Goal: Task Accomplishment & Management: Use online tool/utility

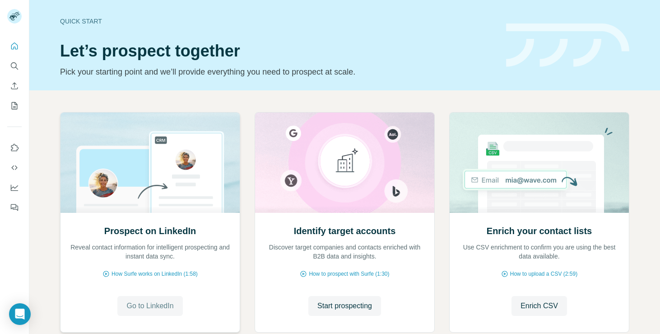
click at [177, 306] on button "Go to LinkedIn" at bounding box center [149, 306] width 65 height 20
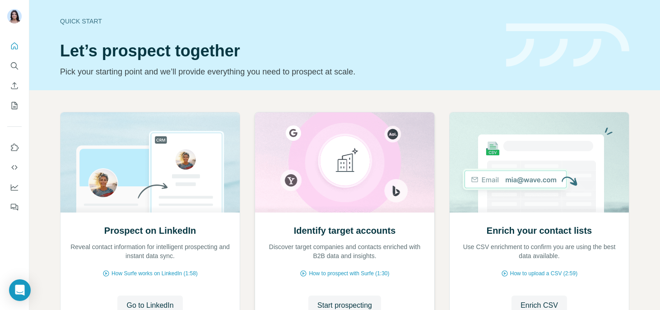
scroll to position [80, 0]
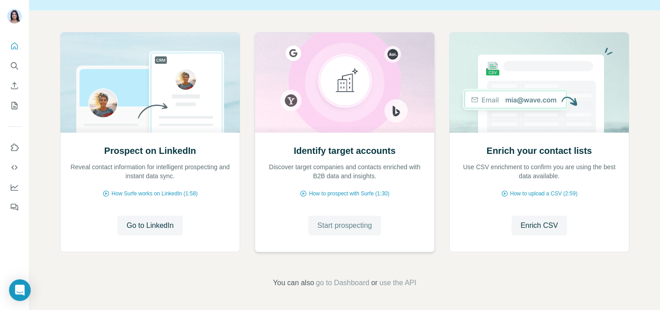
click at [357, 229] on span "Start prospecting" at bounding box center [345, 225] width 55 height 11
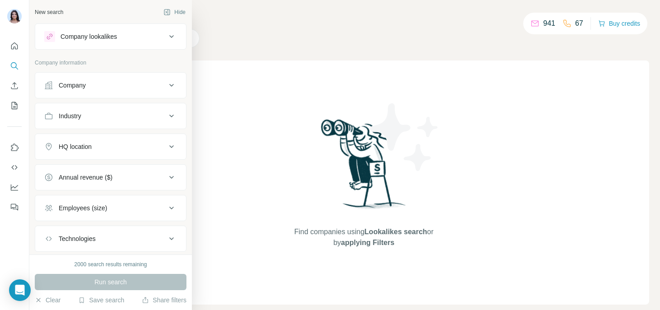
click at [112, 82] on div "Company" at bounding box center [105, 85] width 122 height 9
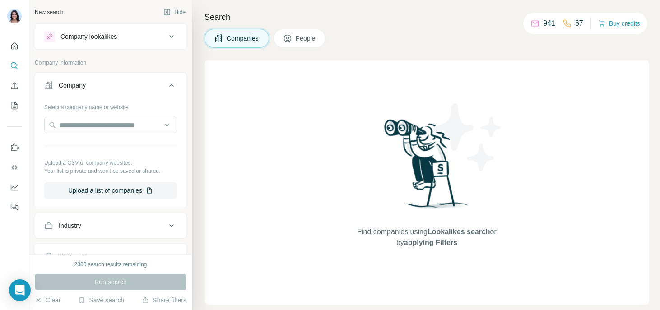
click at [90, 50] on div "Company lookalikes Company information Company Select a company name or website…" at bounding box center [111, 207] width 152 height 369
click at [84, 38] on div "Company lookalikes" at bounding box center [89, 36] width 56 height 9
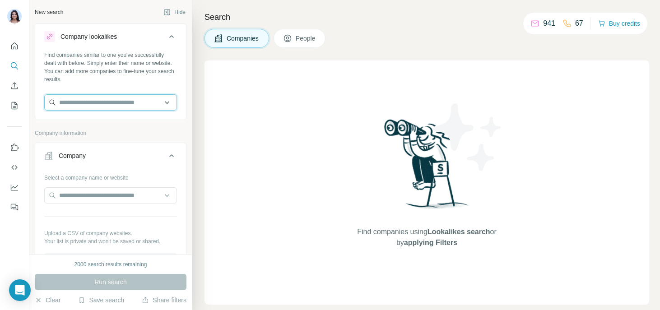
click at [89, 103] on input "text" at bounding box center [110, 102] width 133 height 16
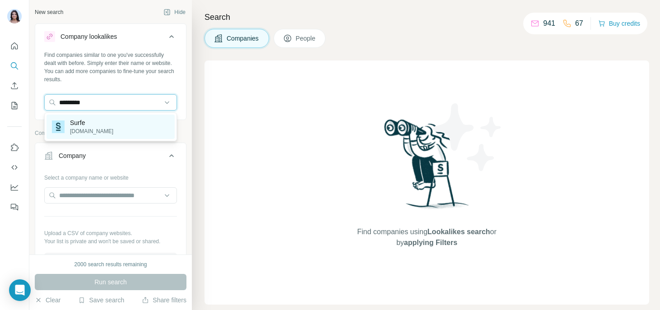
type input "*********"
click at [99, 128] on div "Surfe [DOMAIN_NAME]" at bounding box center [111, 127] width 128 height 24
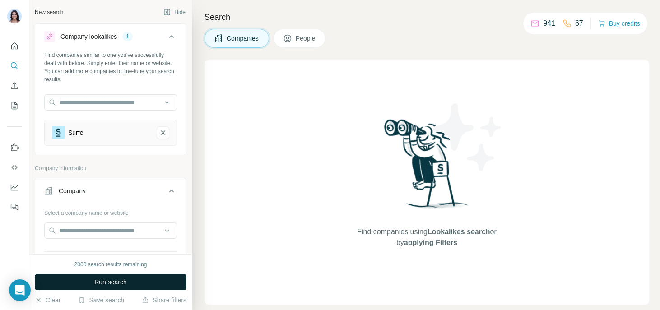
click at [104, 279] on span "Run search" at bounding box center [110, 282] width 33 height 9
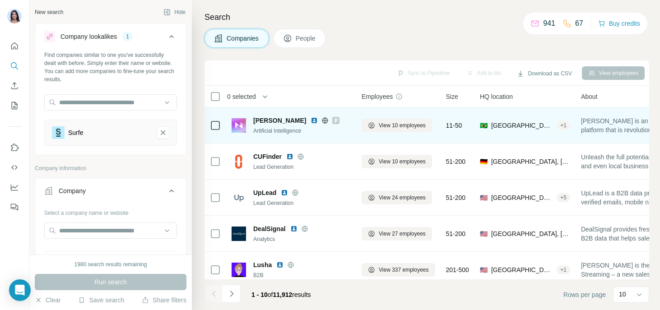
click at [213, 130] on icon at bounding box center [215, 125] width 11 height 11
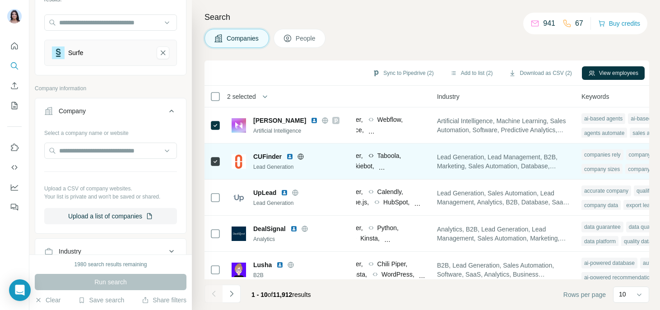
scroll to position [0, 651]
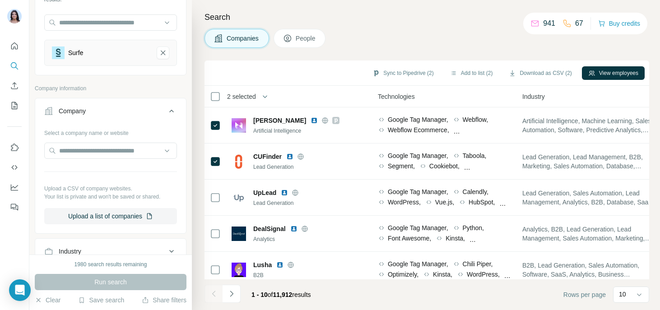
click at [306, 36] on span "People" at bounding box center [306, 38] width 21 height 9
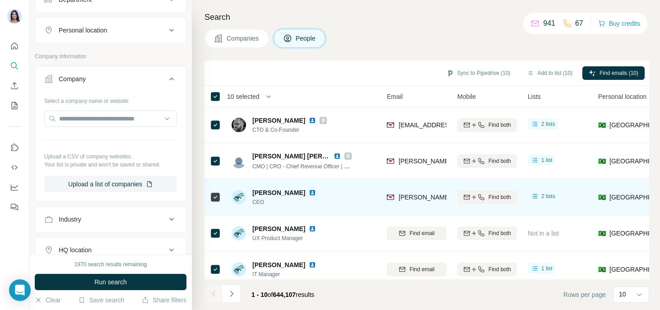
scroll to position [0, 98]
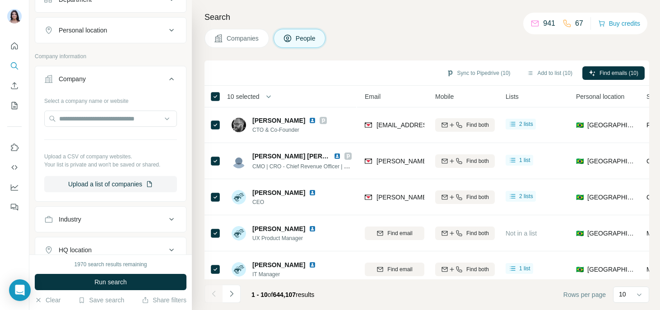
click at [215, 103] on th "10 selected" at bounding box center [277, 97] width 145 height 22
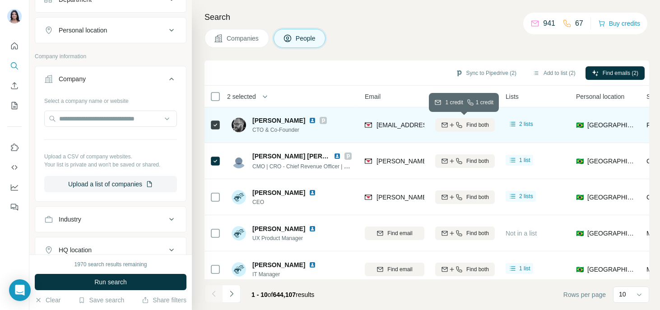
click at [461, 125] on icon "button" at bounding box center [459, 125] width 7 height 7
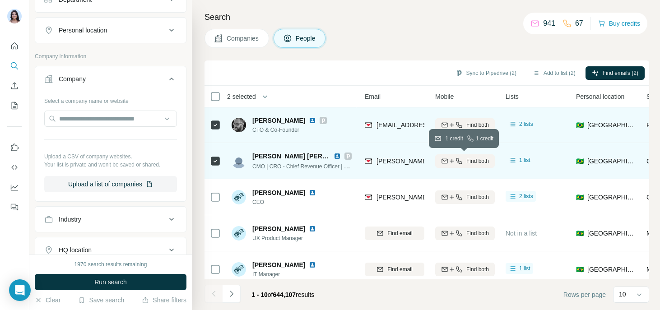
click at [471, 160] on span "Find both" at bounding box center [478, 161] width 23 height 8
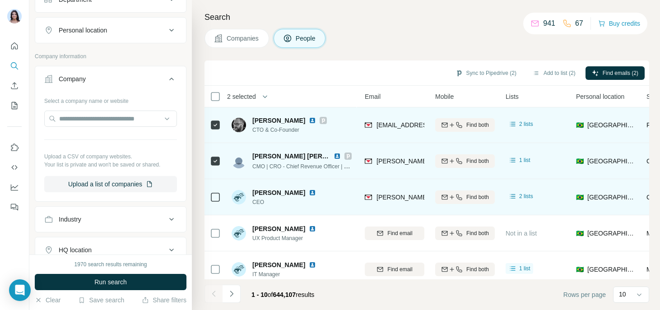
click at [461, 211] on td "Find both" at bounding box center [465, 197] width 70 height 36
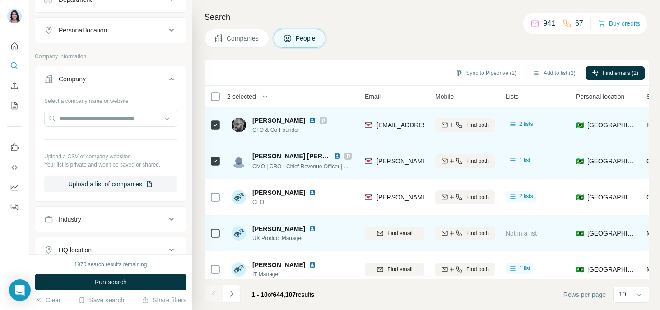
click at [454, 226] on div "Find both" at bounding box center [465, 233] width 60 height 25
click at [454, 229] on button "Find both" at bounding box center [465, 234] width 60 height 14
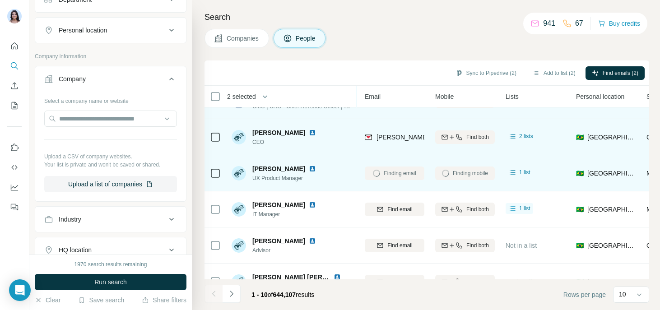
scroll to position [71, 98]
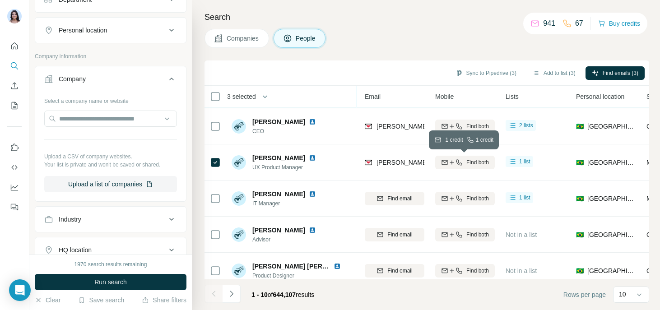
click at [461, 168] on button "Find both" at bounding box center [465, 163] width 60 height 14
click at [482, 159] on span "Find both" at bounding box center [478, 163] width 23 height 8
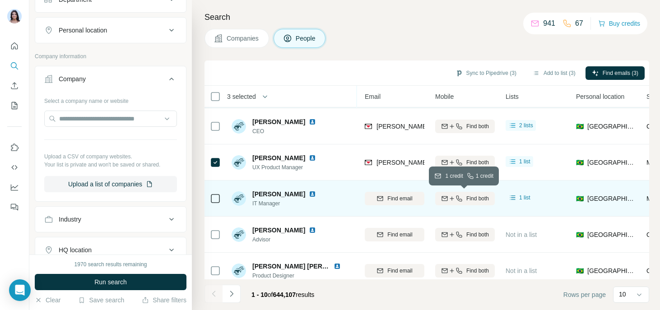
click at [477, 192] on button "Find both" at bounding box center [465, 199] width 60 height 14
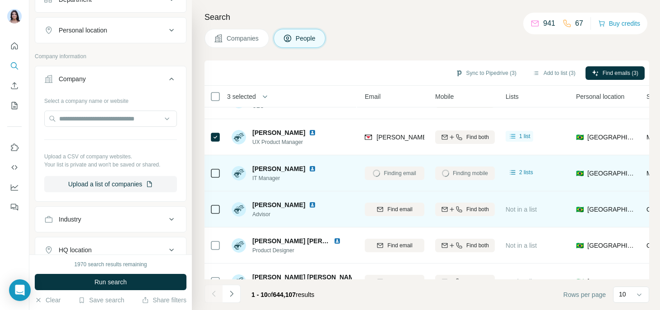
scroll to position [103, 98]
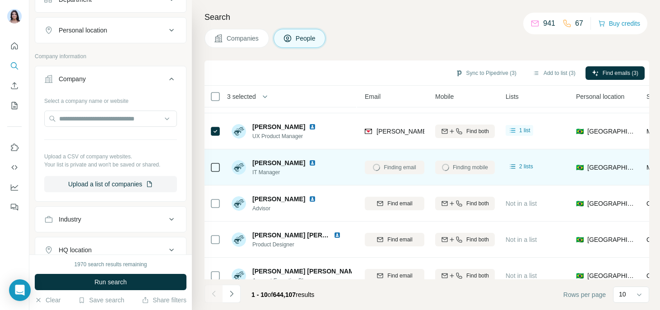
click at [221, 94] on div "3 selected" at bounding box center [238, 96] width 35 height 9
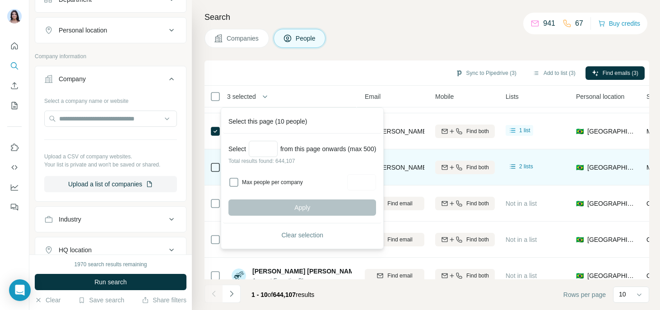
click at [285, 64] on div "Sync to Pipedrive (3) Add to list (3) Find emails (3)" at bounding box center [427, 73] width 445 height 25
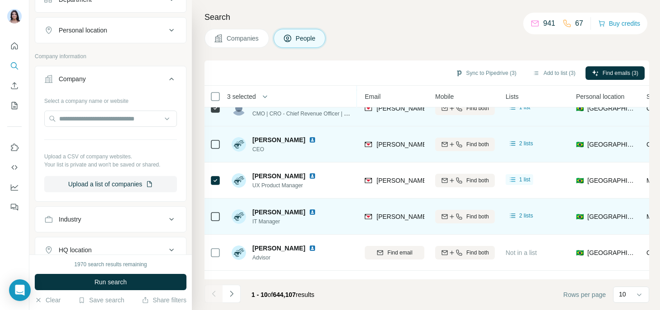
scroll to position [94, 98]
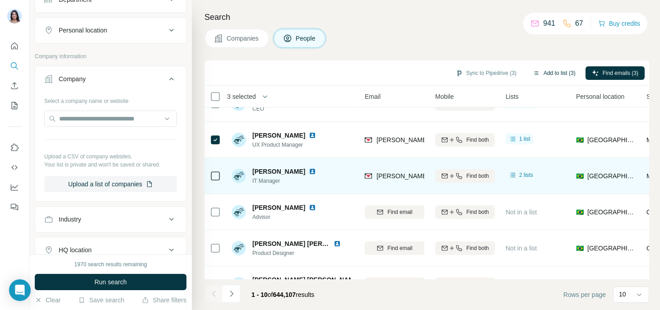
click at [556, 68] on button "Add to list (3)" at bounding box center [555, 73] width 56 height 14
click at [474, 71] on button "Sync to Pipedrive (3)" at bounding box center [486, 73] width 74 height 14
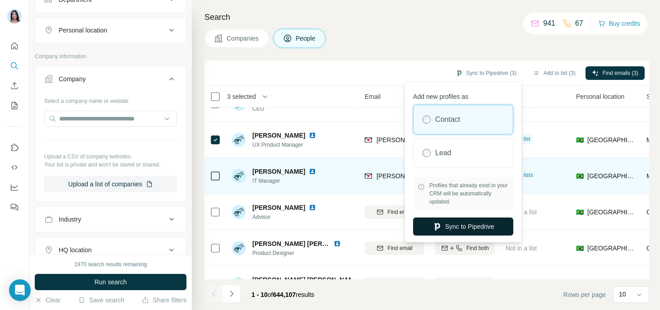
click at [444, 229] on button "Sync to Pipedrive" at bounding box center [463, 227] width 100 height 18
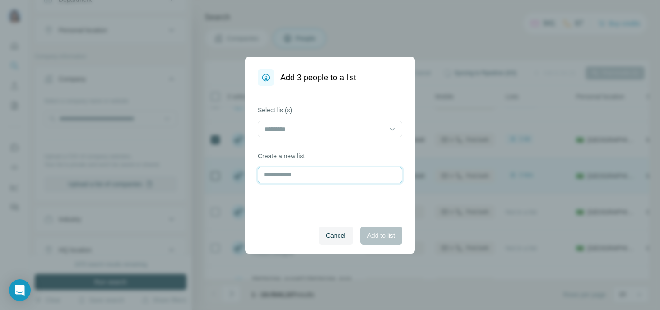
click at [338, 177] on input "text" at bounding box center [330, 175] width 145 height 16
click at [311, 167] on input "text" at bounding box center [330, 175] width 145 height 16
click at [311, 169] on input "text" at bounding box center [330, 175] width 145 height 16
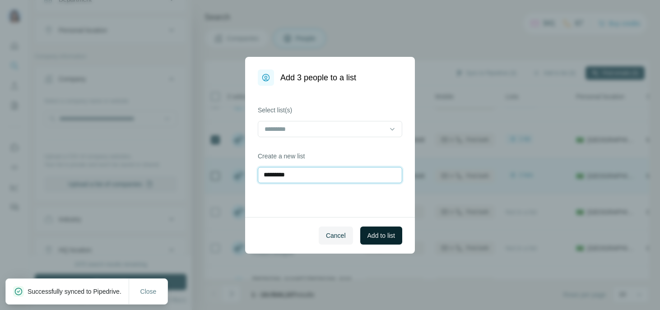
type input "*********"
click at [378, 237] on span "Add to list" at bounding box center [382, 235] width 28 height 9
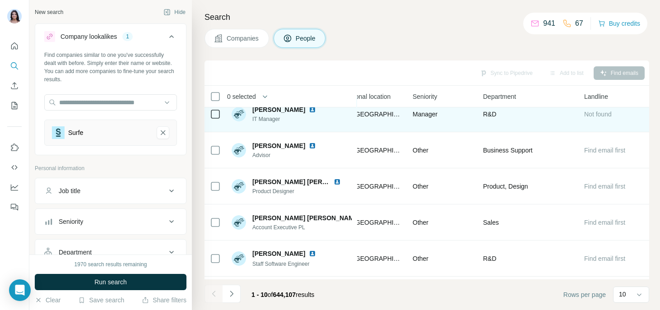
scroll to position [160, 332]
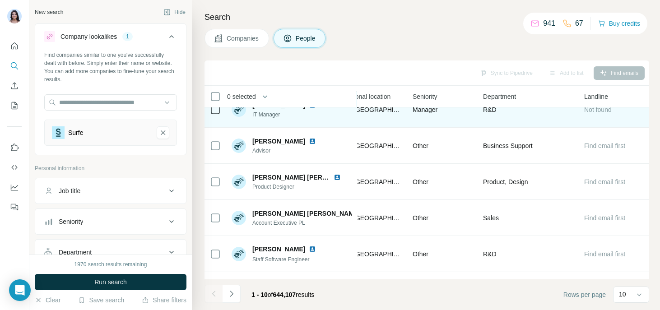
click at [233, 37] on span "Companies" at bounding box center [243, 38] width 33 height 9
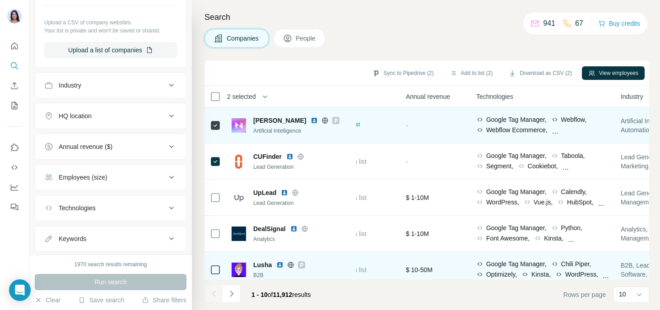
scroll to position [269, 0]
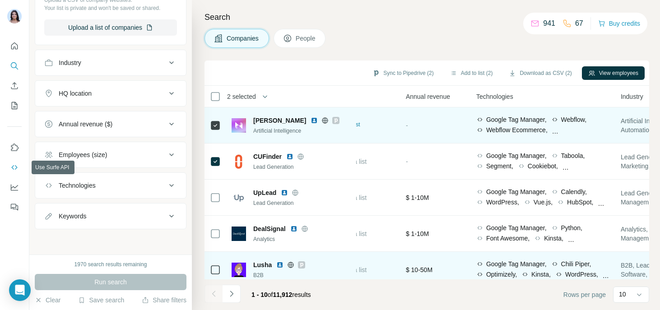
click at [17, 165] on icon "Use Surfe API" at bounding box center [14, 167] width 9 height 9
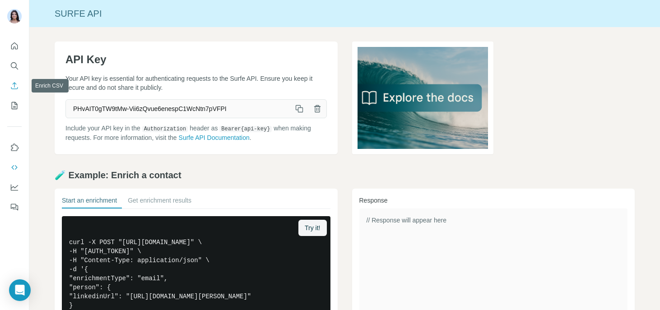
click at [11, 89] on icon "Enrich CSV" at bounding box center [14, 85] width 9 height 9
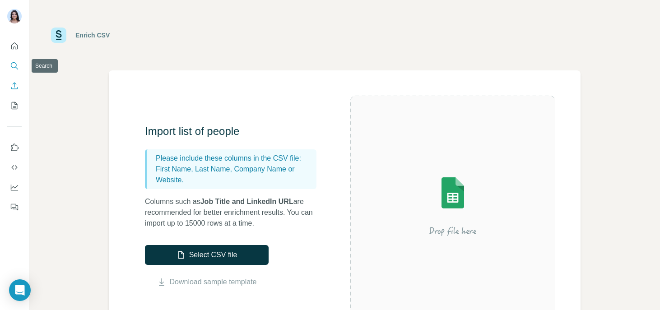
click at [15, 61] on button "Search" at bounding box center [14, 66] width 14 height 16
